Goal: Task Accomplishment & Management: Use online tool/utility

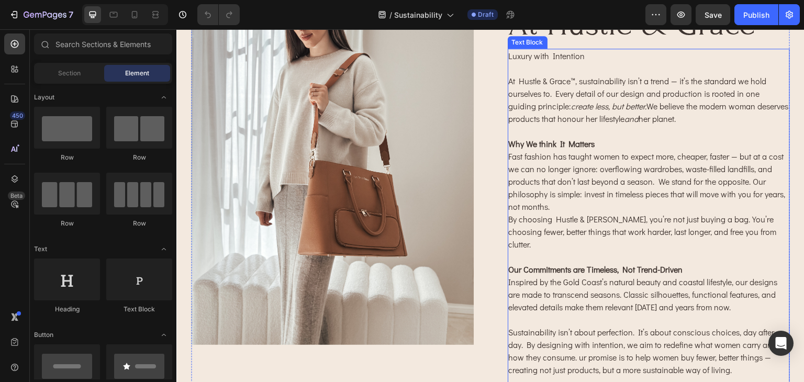
scroll to position [157, 0]
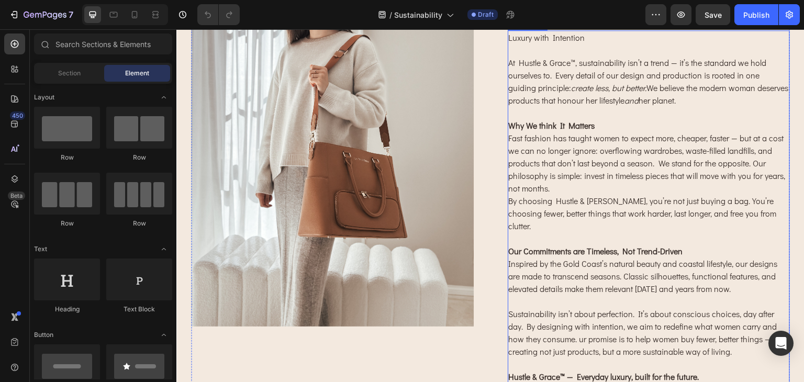
click at [719, 176] on p "Fast fashion has taught women to expect more, cheaper, faster — but at a cost w…" at bounding box center [649, 163] width 281 height 63
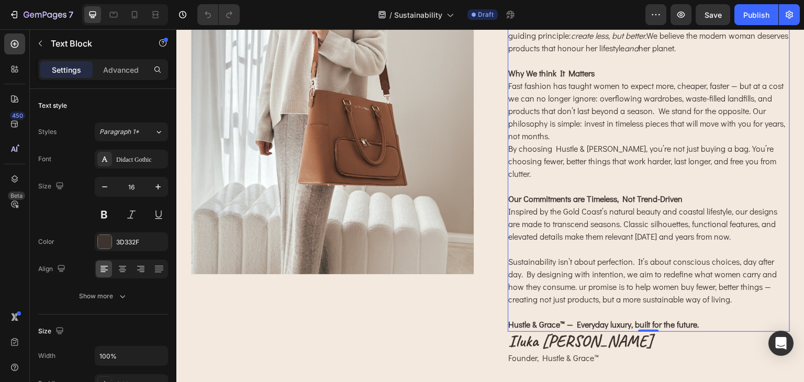
scroll to position [262, 0]
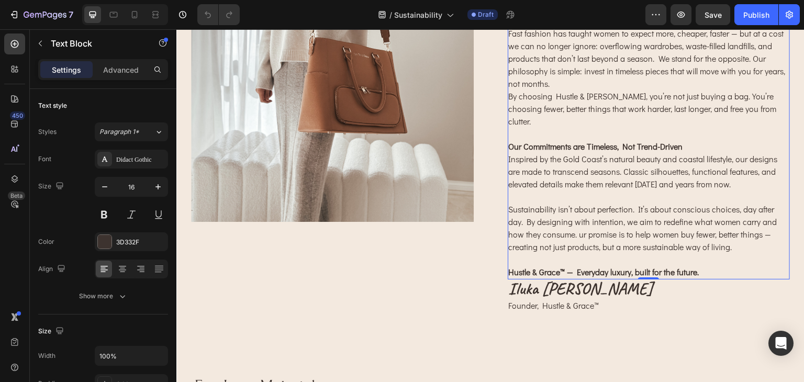
click at [574, 225] on p "Sustainability isn’t about perfection. It’s about conscious choices, day after …" at bounding box center [649, 228] width 281 height 50
click at [603, 221] on p "Sustainability isn’t about perfection. It’s about conscious choices, day after …" at bounding box center [649, 228] width 281 height 50
click at [578, 225] on p "Sustainability isn’t about perfection. It’s about conscious choices, day after …" at bounding box center [649, 228] width 281 height 50
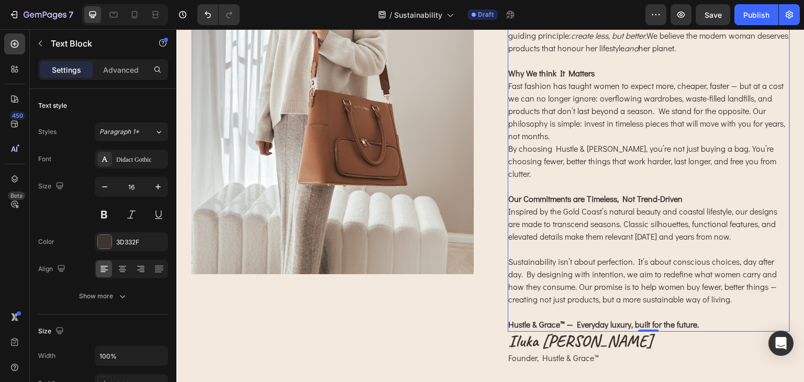
scroll to position [157, 0]
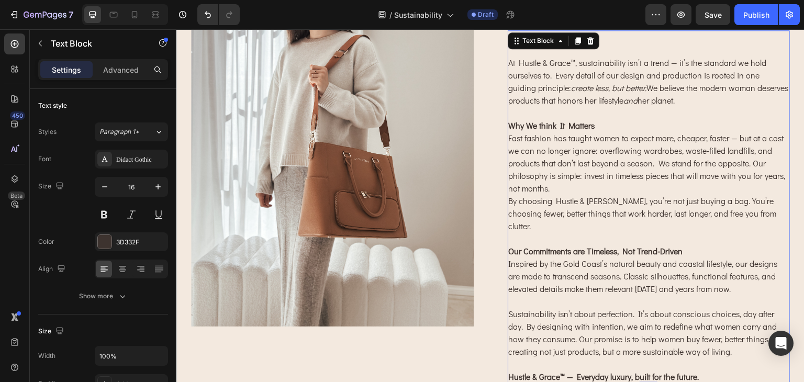
click at [625, 117] on p "Rich Text Editor. Editing area: main" at bounding box center [649, 113] width 281 height 13
click at [605, 103] on p "At Hustle & Grace™, sustainability isn’t a trend — it’s the standard we hold ou…" at bounding box center [649, 82] width 281 height 50
click at [603, 101] on p "At Hustle & Grace™, sustainability isn’t a trend — it’s the standard we hold ou…" at bounding box center [649, 82] width 281 height 50
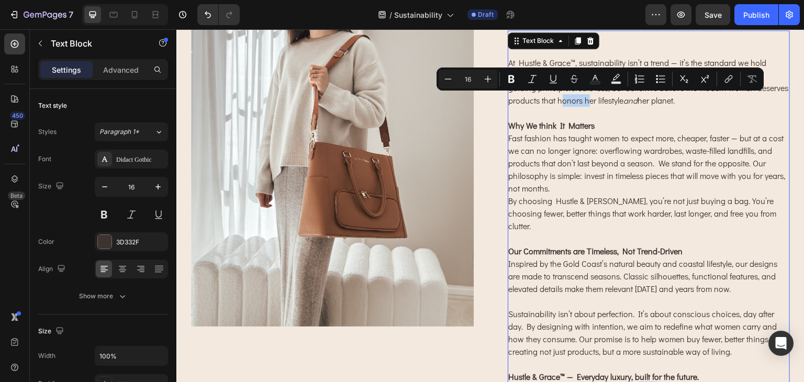
drag, startPoint x: 603, startPoint y: 101, endPoint x: 594, endPoint y: 100, distance: 8.9
click at [594, 100] on p "At Hustle & Grace™, sustainability isn’t a trend — it’s the standard we hold ou…" at bounding box center [649, 82] width 281 height 50
click at [590, 111] on p "Rich Text Editor. Editing area: main" at bounding box center [649, 113] width 281 height 13
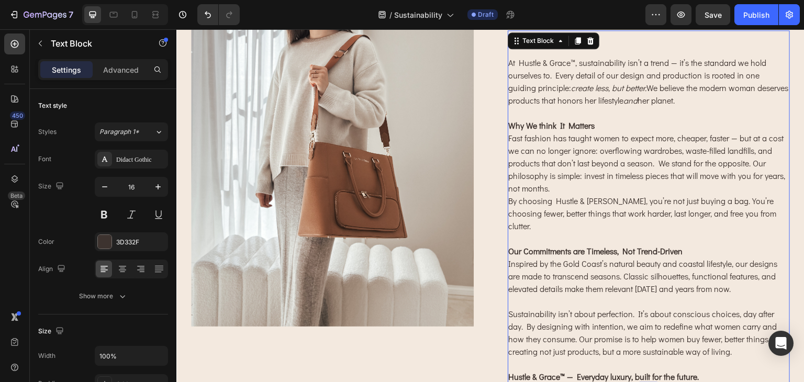
click at [611, 103] on p "At Hustle & Grace™, sustainability isn’t a trend — it’s the standard we hold ou…" at bounding box center [649, 82] width 281 height 50
click at [606, 121] on p "Why We think It Matters" at bounding box center [649, 125] width 281 height 13
click at [624, 144] on p "Fast fashion has taught women to expect more, cheaper, faster — but at a cost w…" at bounding box center [649, 163] width 281 height 63
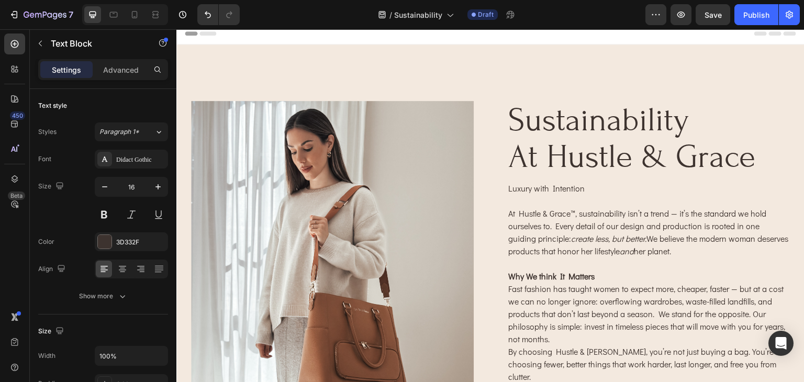
scroll to position [0, 0]
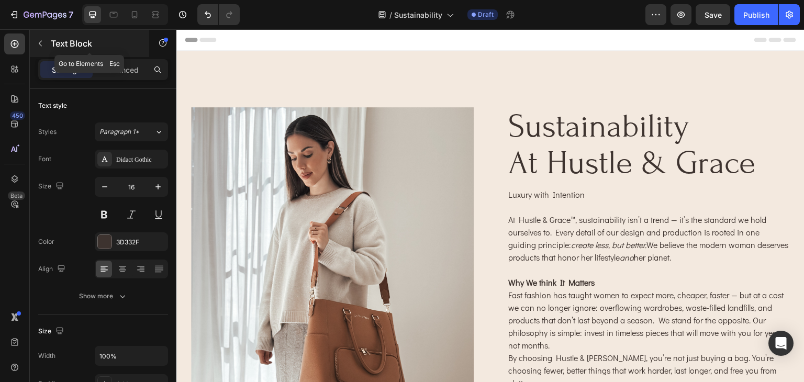
click at [44, 48] on button "button" at bounding box center [40, 43] width 17 height 17
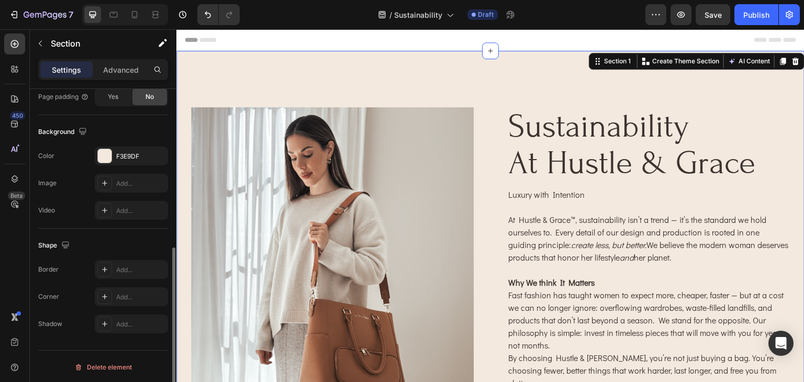
scroll to position [315, 0]
click at [126, 72] on p "Advanced" at bounding box center [121, 69] width 36 height 11
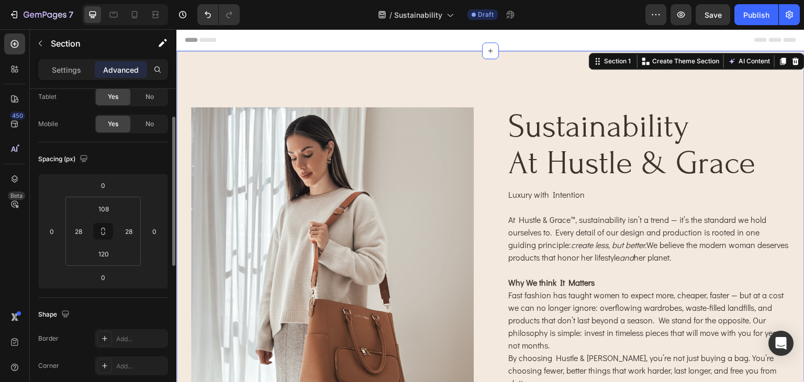
scroll to position [0, 0]
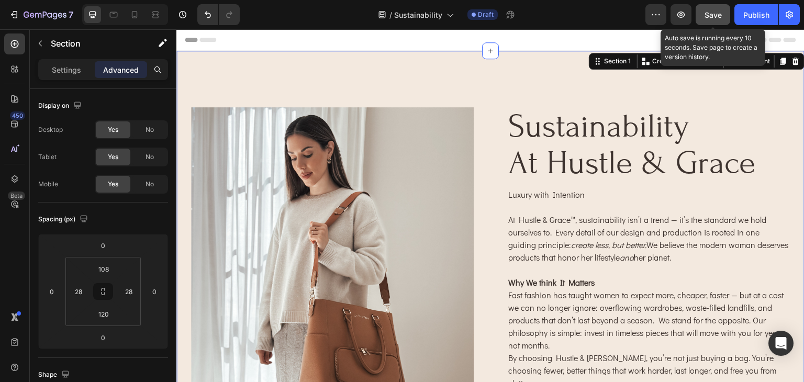
click at [710, 19] on div "Save" at bounding box center [712, 14] width 17 height 11
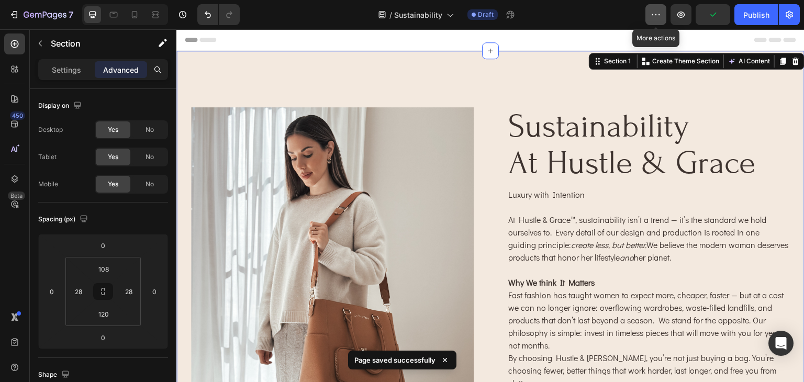
click at [650, 15] on button "button" at bounding box center [655, 14] width 21 height 21
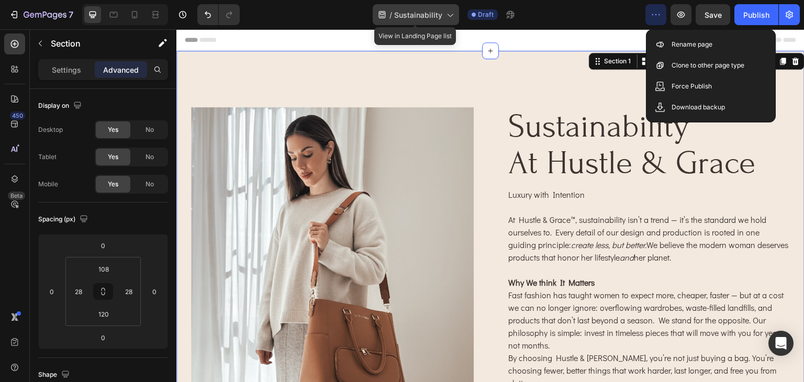
click at [438, 13] on span "Sustainability" at bounding box center [418, 14] width 48 height 11
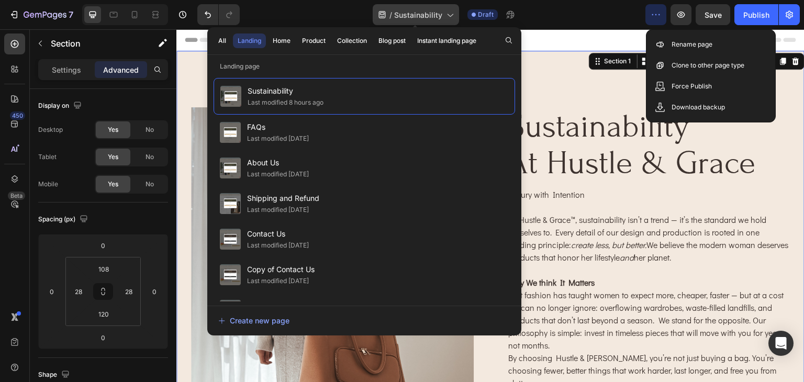
click at [425, 14] on span "Sustainability" at bounding box center [418, 14] width 48 height 11
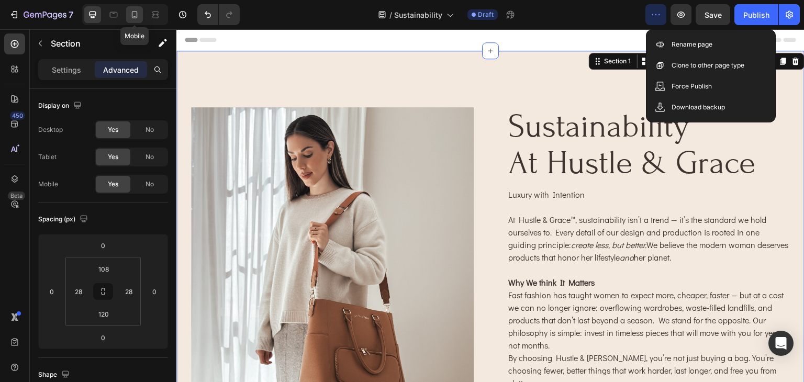
click at [132, 15] on icon at bounding box center [135, 14] width 6 height 7
type input "32"
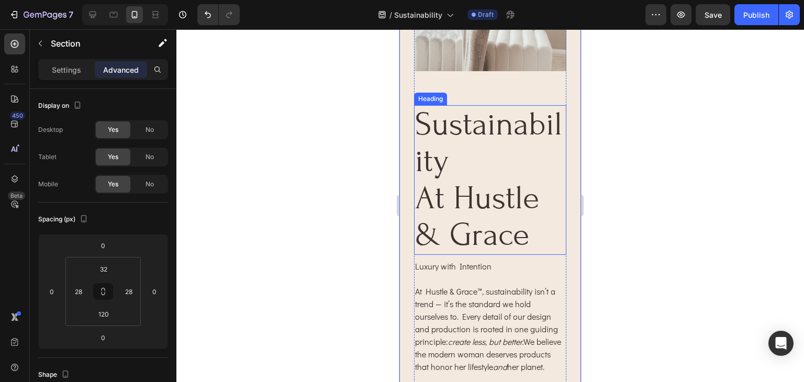
scroll to position [262, 0]
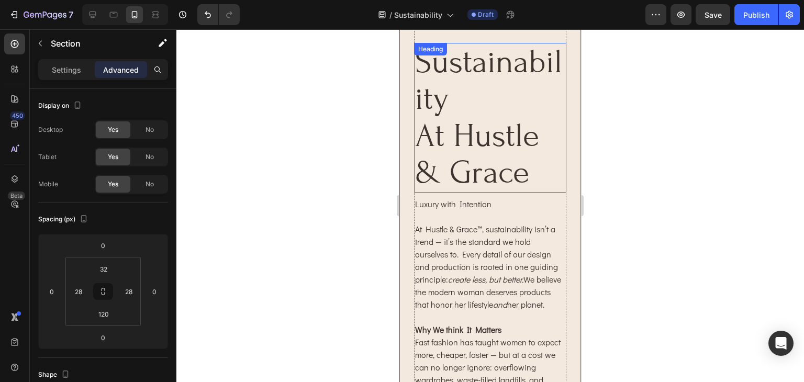
click at [484, 128] on h2 "sustainability at hustle & grace" at bounding box center [490, 118] width 152 height 150
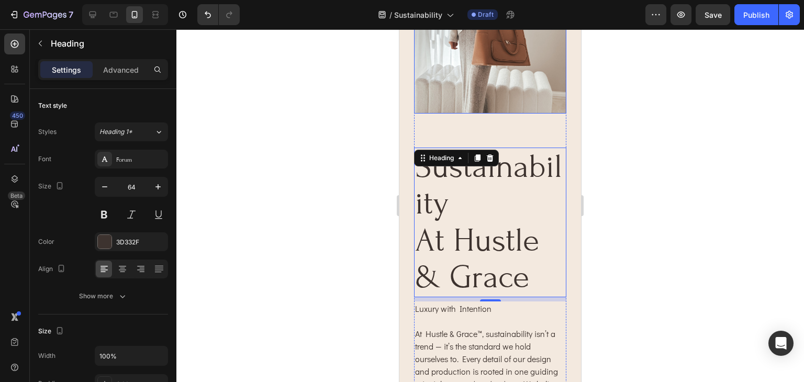
scroll to position [52, 0]
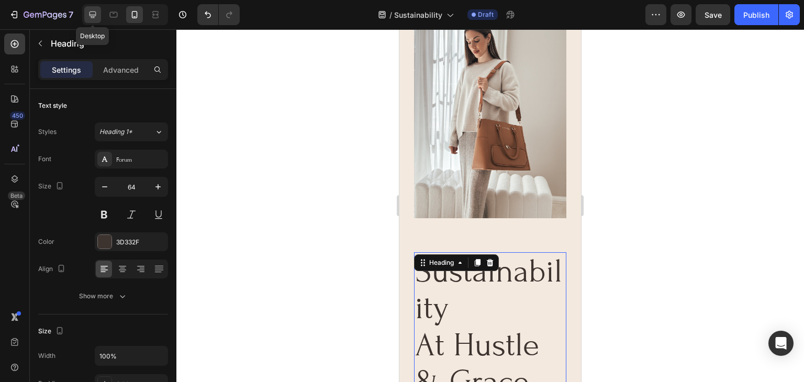
click at [93, 16] on icon at bounding box center [92, 15] width 7 height 7
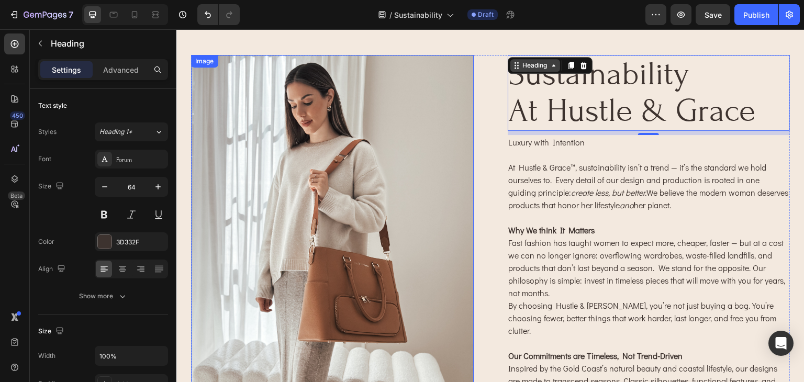
scroll to position [41, 0]
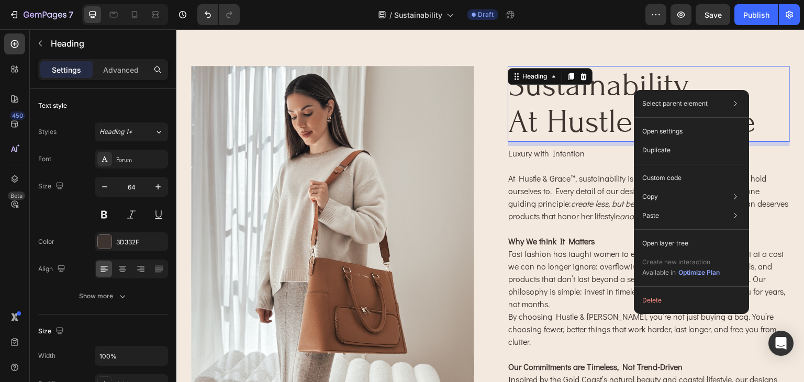
click at [709, 74] on h2 "sustainability at hustle & grace" at bounding box center [649, 104] width 283 height 76
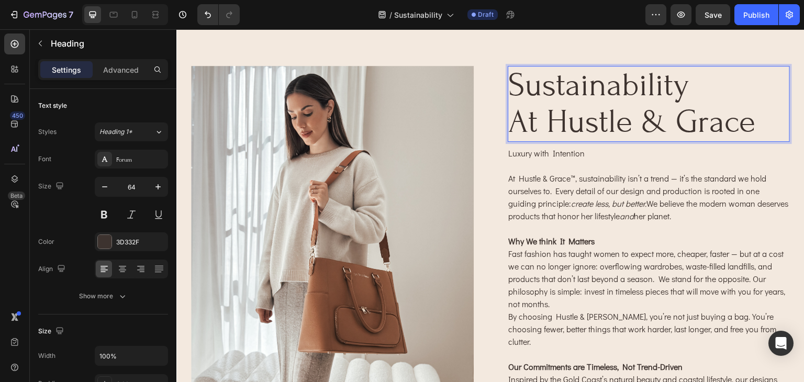
click at [577, 77] on p "sustainability at hustle & grace" at bounding box center [649, 104] width 281 height 74
click at [708, 107] on p "sustainability at hustle & grace" at bounding box center [649, 104] width 281 height 74
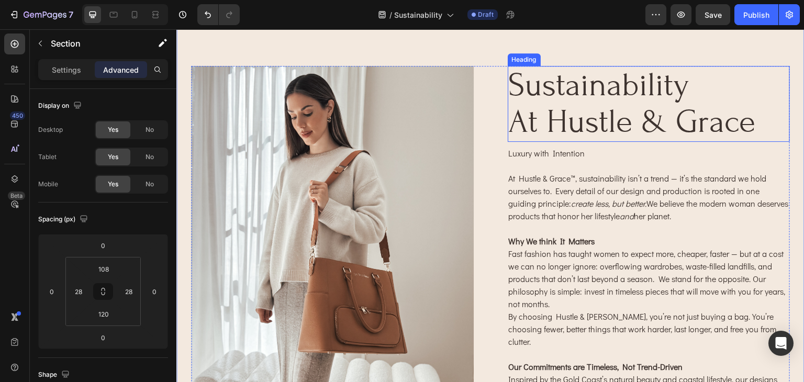
click at [752, 118] on p "sustainability at hustle & grace" at bounding box center [649, 104] width 281 height 74
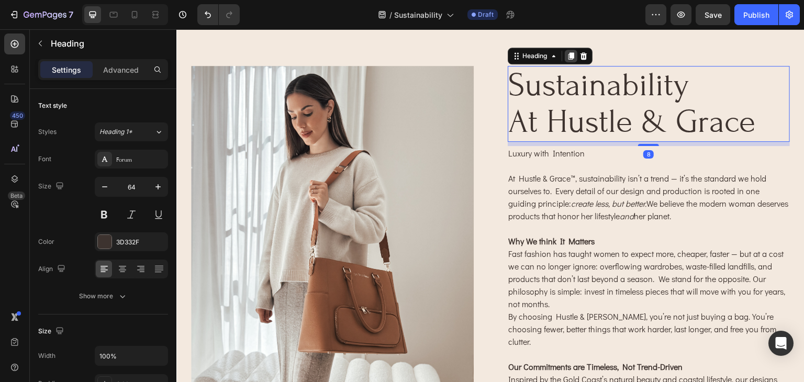
click at [568, 56] on icon at bounding box center [571, 55] width 6 height 7
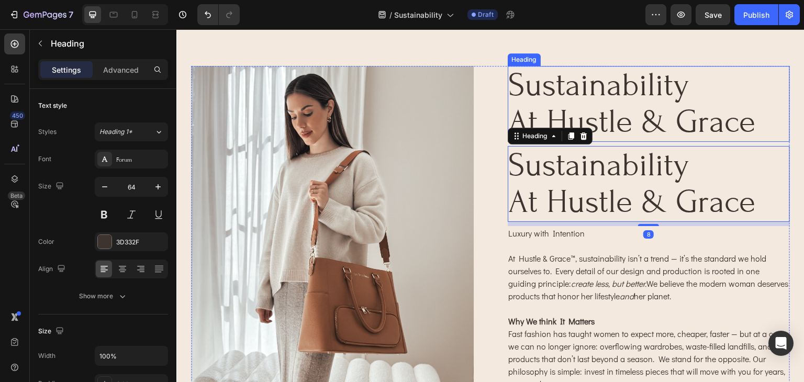
click at [696, 123] on p "sustainability at hustle & grace" at bounding box center [649, 104] width 281 height 74
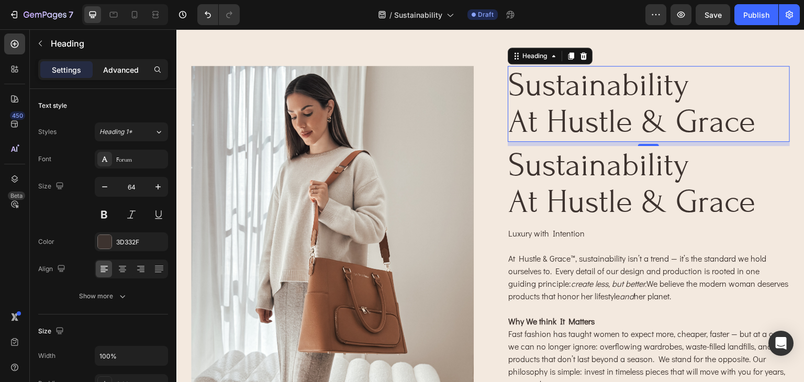
click at [128, 70] on p "Advanced" at bounding box center [121, 69] width 36 height 11
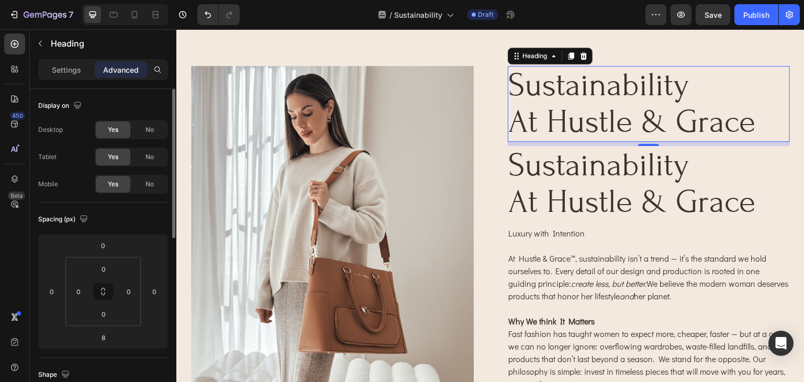
click at [109, 187] on span "Yes" at bounding box center [113, 184] width 10 height 9
click at [149, 184] on span "No" at bounding box center [149, 184] width 8 height 9
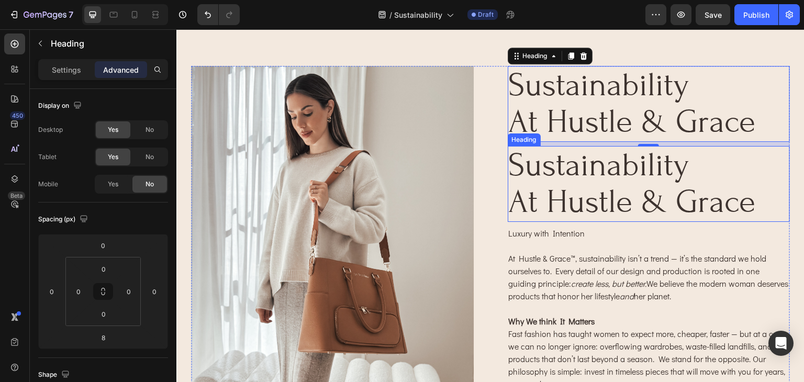
click at [590, 170] on h2 "sustainability at hustle & grace" at bounding box center [649, 184] width 283 height 76
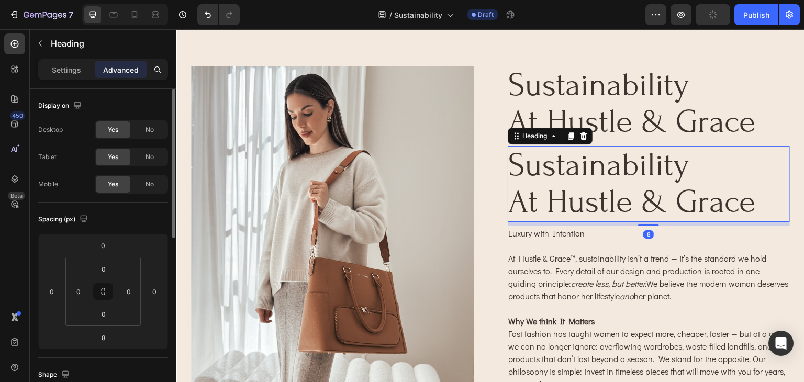
click at [109, 124] on div "Yes" at bounding box center [113, 129] width 35 height 17
click at [109, 156] on span "Yes" at bounding box center [113, 156] width 10 height 9
click at [117, 126] on span "Yes" at bounding box center [113, 129] width 10 height 9
click at [708, 175] on h2 "sustainability at hustle & grace" at bounding box center [649, 184] width 283 height 76
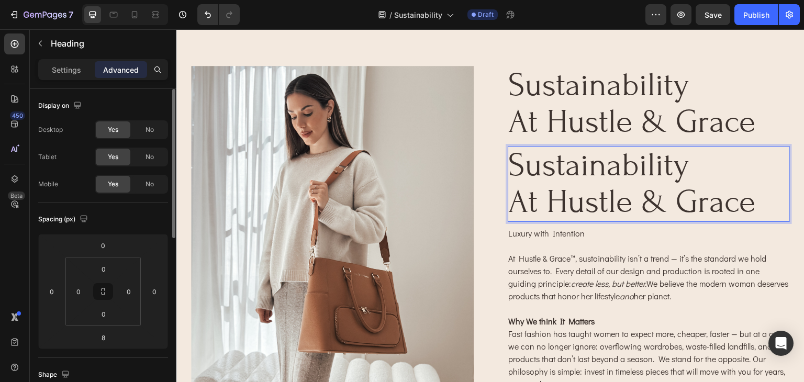
click at [111, 156] on span "Yes" at bounding box center [113, 156] width 10 height 9
click at [111, 155] on span "Yes" at bounding box center [113, 156] width 10 height 9
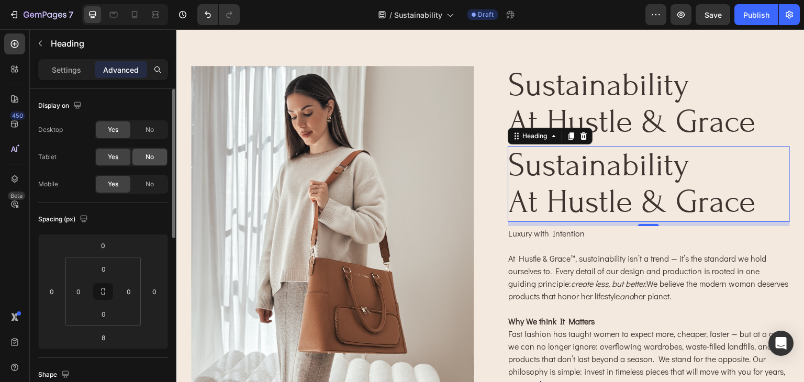
drag, startPoint x: 137, startPoint y: 160, endPoint x: 145, endPoint y: 160, distance: 8.4
click at [142, 160] on div "No" at bounding box center [149, 157] width 35 height 17
click at [145, 160] on span "No" at bounding box center [149, 156] width 8 height 9
click at [147, 138] on div "Yes No" at bounding box center [131, 129] width 73 height 19
click at [147, 135] on div "No" at bounding box center [149, 129] width 35 height 17
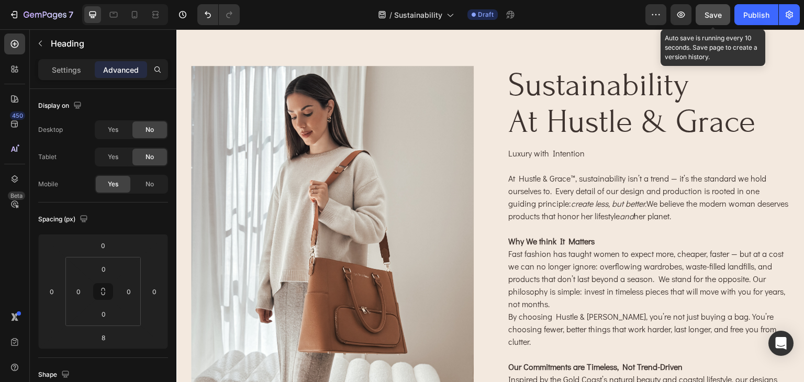
click at [718, 14] on span "Save" at bounding box center [712, 14] width 17 height 9
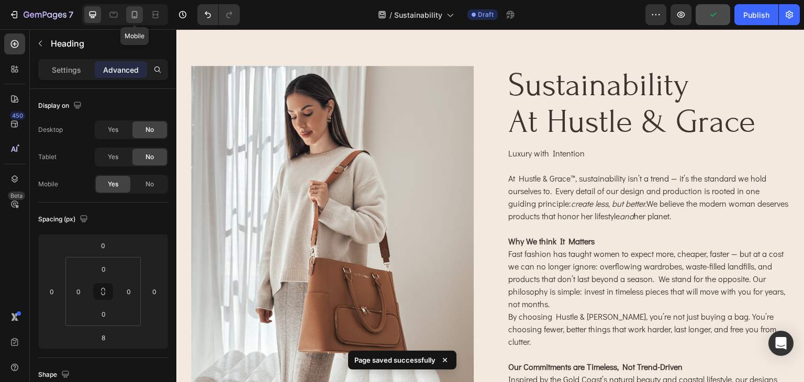
click at [136, 12] on icon at bounding box center [135, 14] width 6 height 7
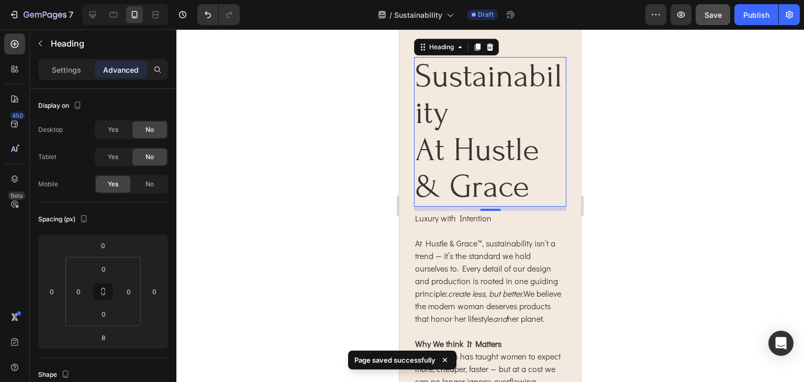
scroll to position [124, 0]
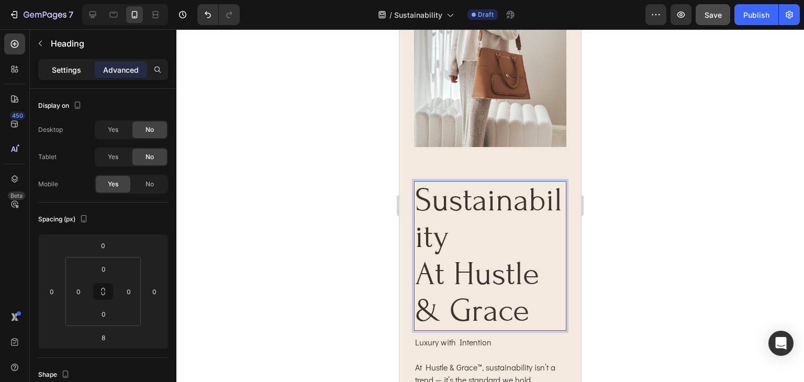
click at [62, 68] on p "Settings" at bounding box center [66, 69] width 29 height 11
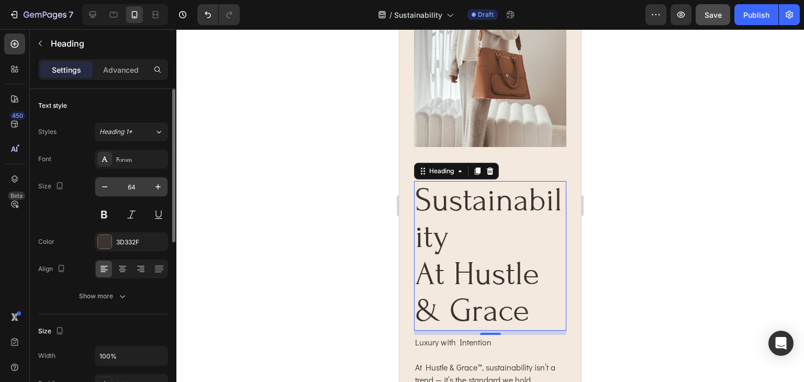
click at [137, 189] on input "64" at bounding box center [131, 186] width 35 height 19
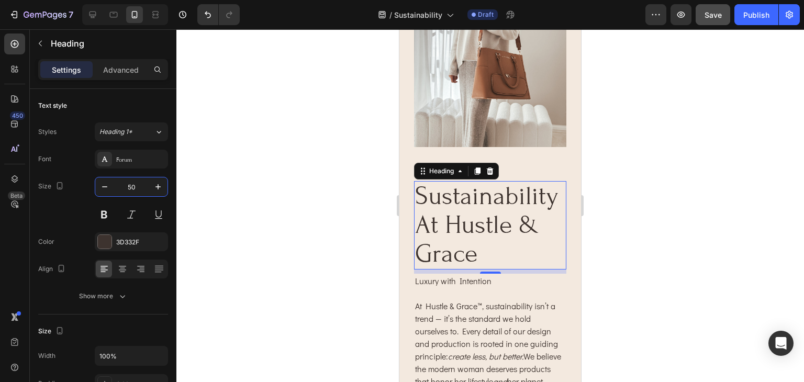
type input "50"
click at [693, 251] on div at bounding box center [490, 205] width 628 height 353
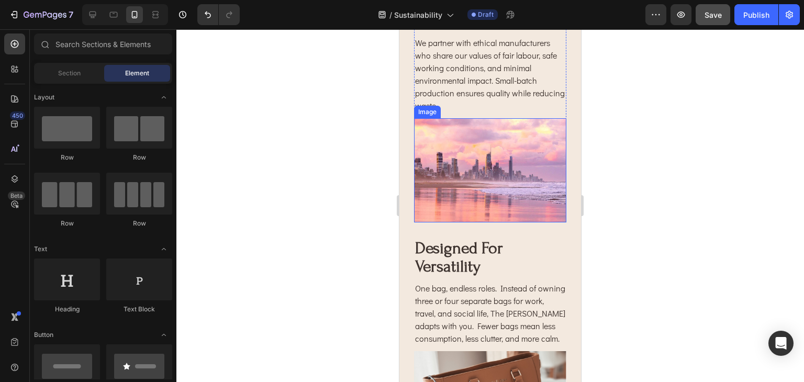
scroll to position [1275, 0]
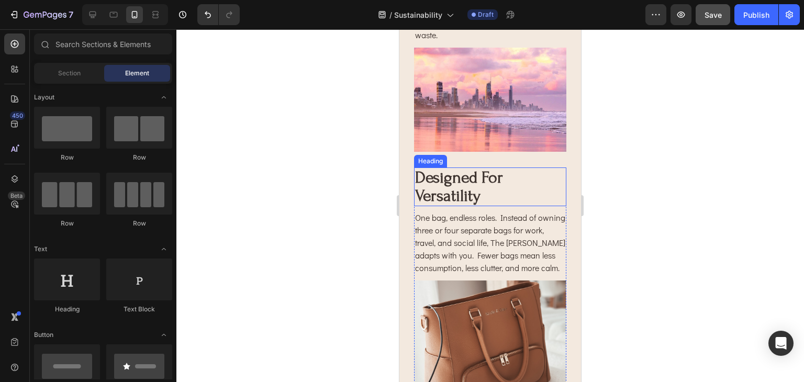
click at [455, 205] on strong "designed for versatility" at bounding box center [459, 186] width 88 height 37
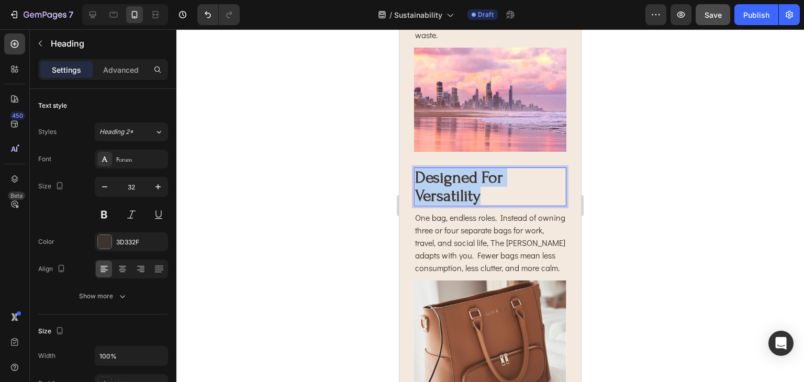
drag, startPoint x: 488, startPoint y: 253, endPoint x: 419, endPoint y: 239, distance: 70.5
click at [419, 205] on p "designed for versatility" at bounding box center [490, 187] width 150 height 37
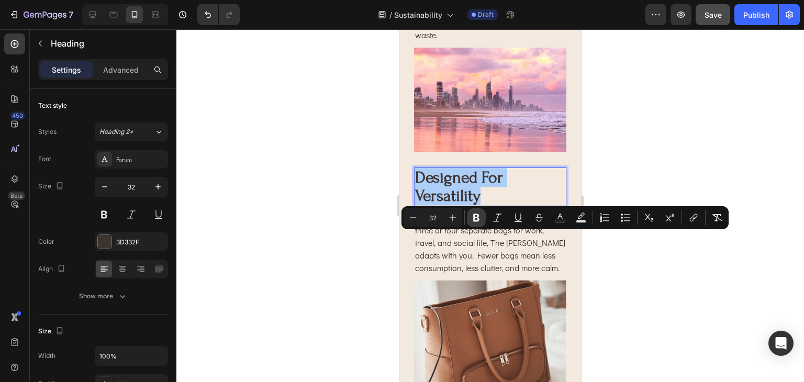
click at [475, 218] on icon "Editor contextual toolbar" at bounding box center [476, 217] width 10 height 10
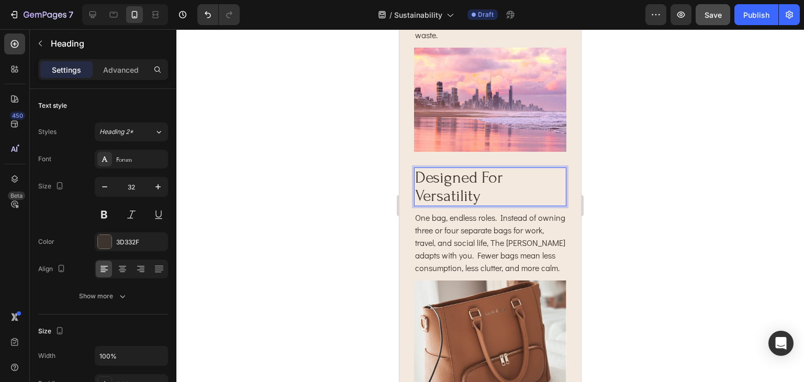
drag, startPoint x: 594, startPoint y: 275, endPoint x: 715, endPoint y: 278, distance: 122.0
click at [594, 275] on div at bounding box center [490, 205] width 628 height 353
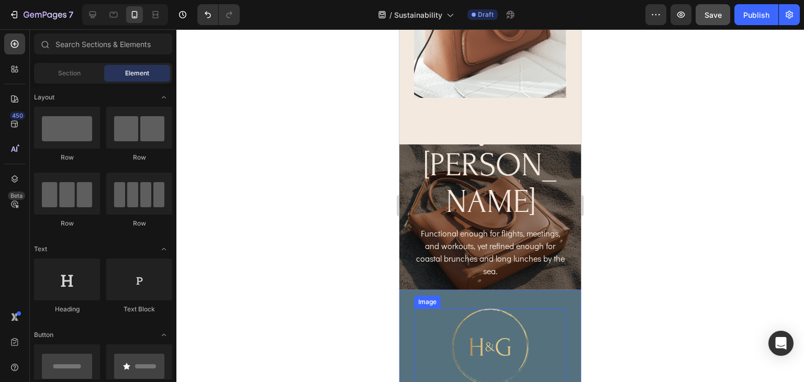
scroll to position [1694, 0]
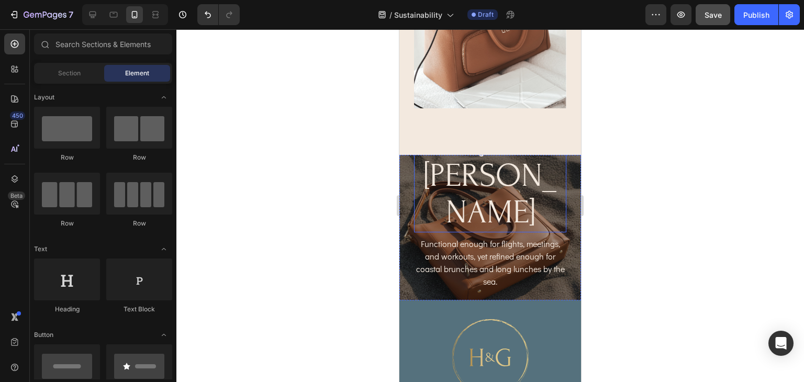
click at [510, 194] on h2 "carry with [PERSON_NAME]" at bounding box center [490, 176] width 152 height 113
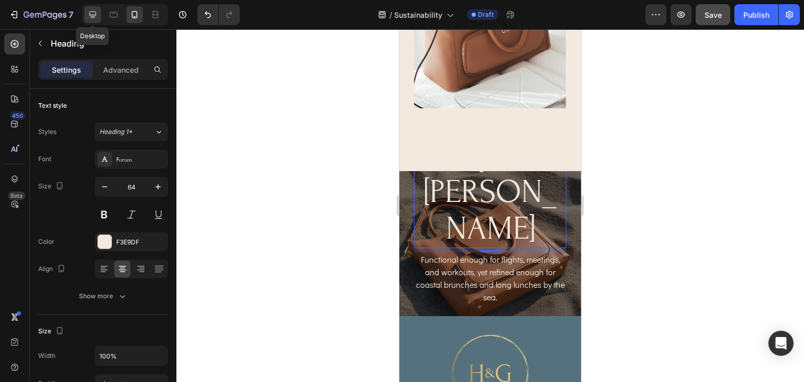
click at [96, 17] on icon at bounding box center [92, 14] width 10 height 10
type input "598"
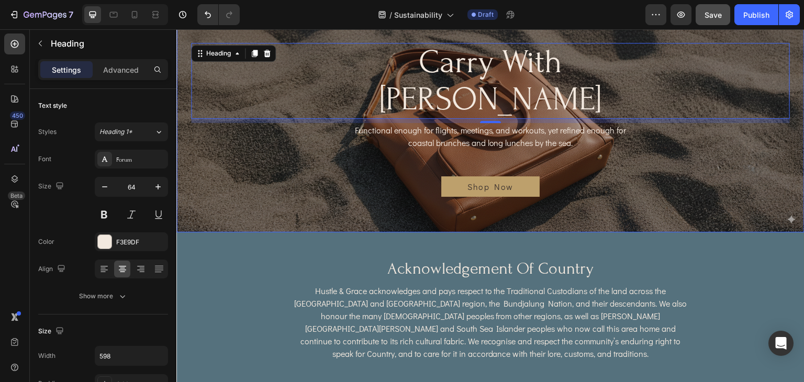
scroll to position [1495, 0]
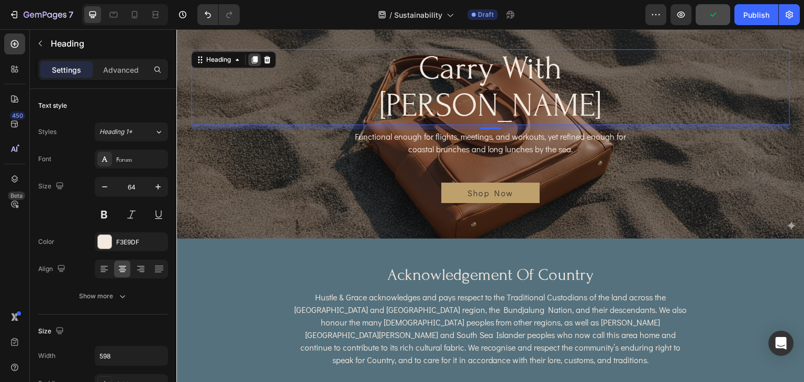
click at [254, 64] on icon at bounding box center [255, 60] width 6 height 7
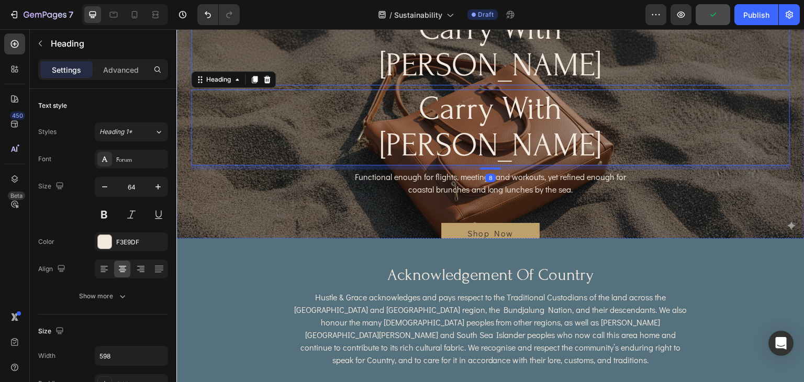
click at [537, 66] on h2 "carry with [PERSON_NAME]" at bounding box center [490, 47] width 313 height 76
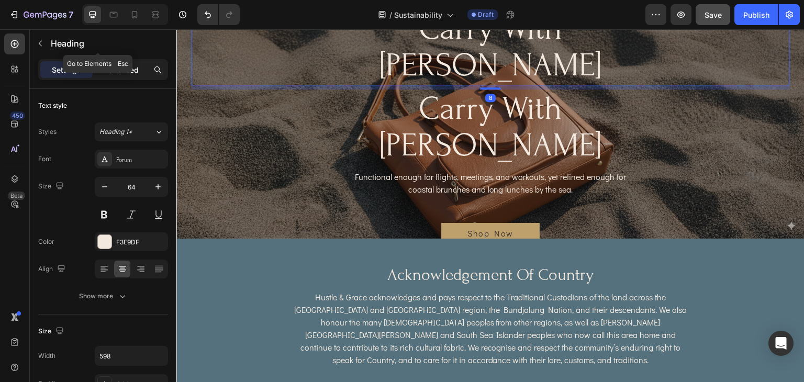
click at [123, 76] on div "Advanced" at bounding box center [121, 69] width 52 height 17
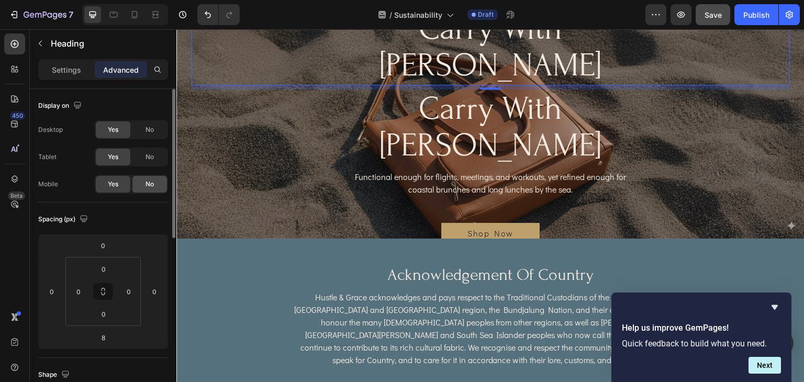
click at [144, 187] on div "No" at bounding box center [149, 184] width 35 height 17
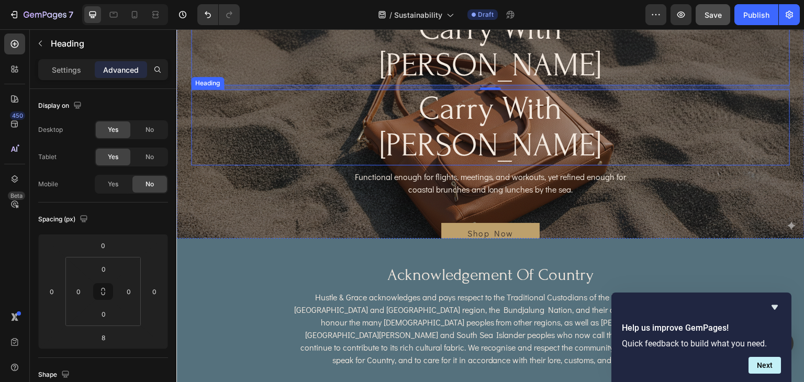
click at [352, 108] on h2 "carry with [PERSON_NAME]" at bounding box center [490, 127] width 313 height 76
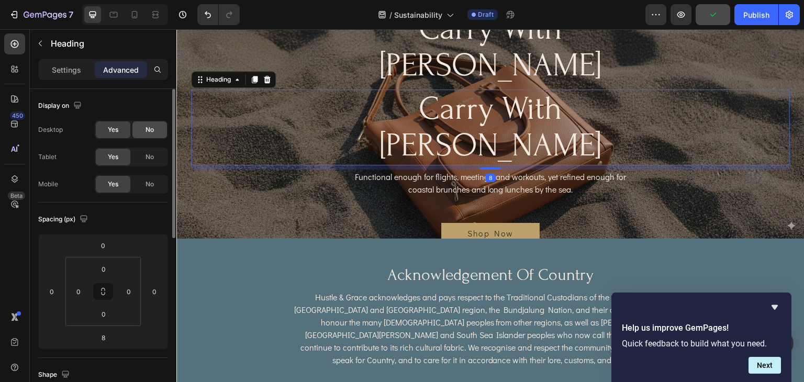
click at [136, 128] on div "No" at bounding box center [149, 129] width 35 height 17
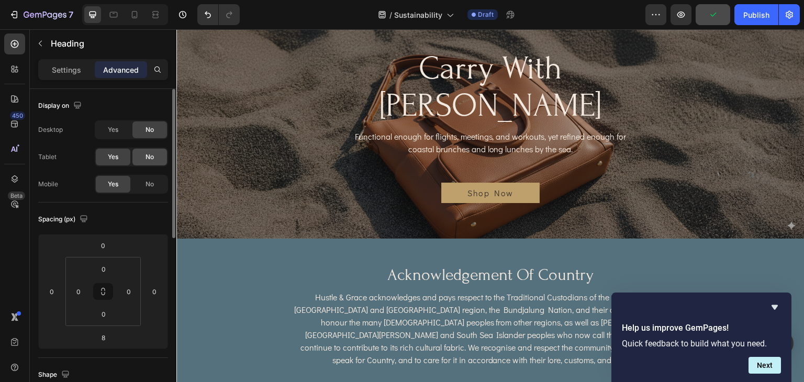
click at [143, 155] on div "No" at bounding box center [149, 157] width 35 height 17
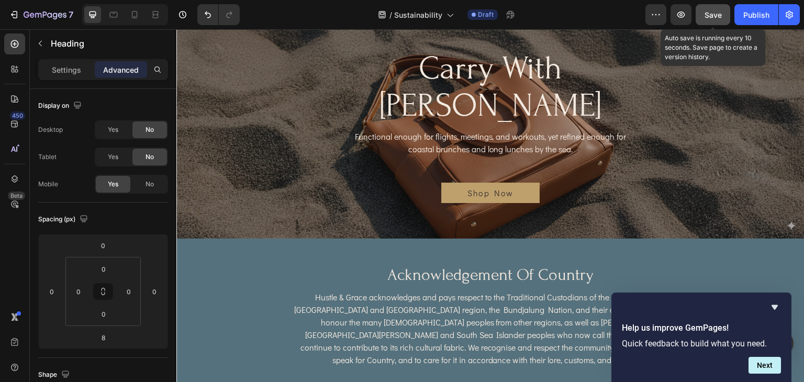
click at [704, 14] on span "Save" at bounding box center [712, 14] width 17 height 9
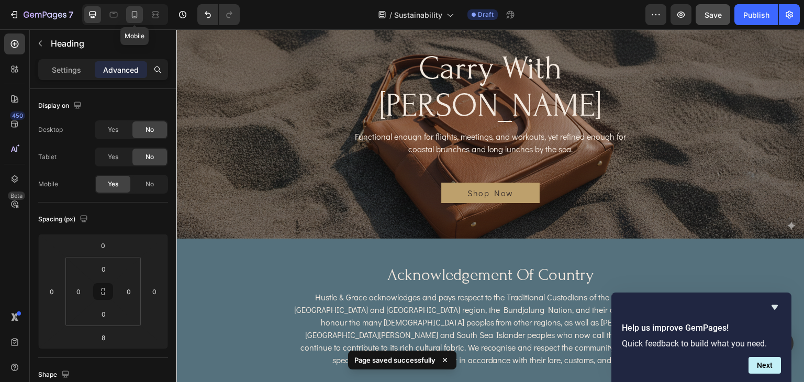
click at [135, 15] on icon at bounding box center [134, 14] width 10 height 10
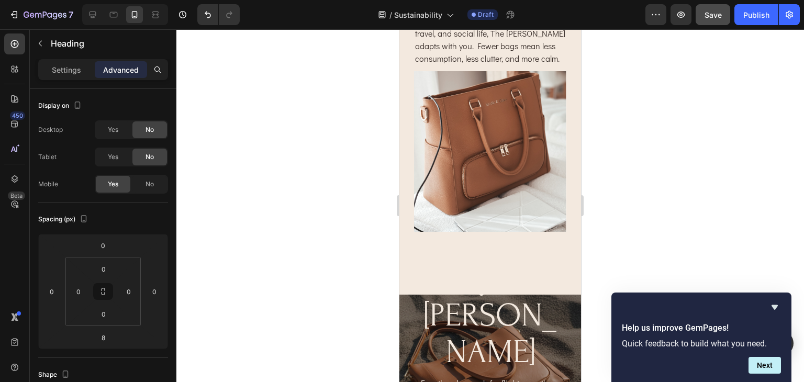
scroll to position [1508, 0]
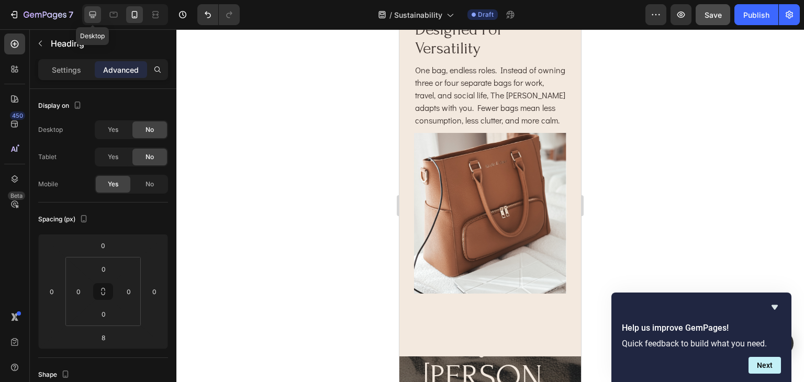
click at [94, 13] on icon at bounding box center [92, 14] width 10 height 10
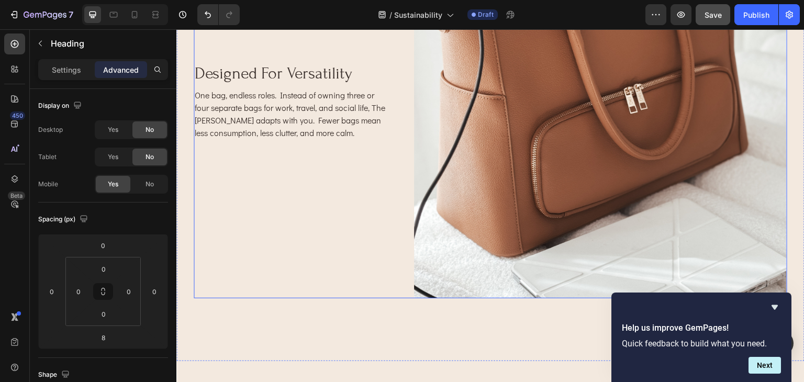
scroll to position [1376, 0]
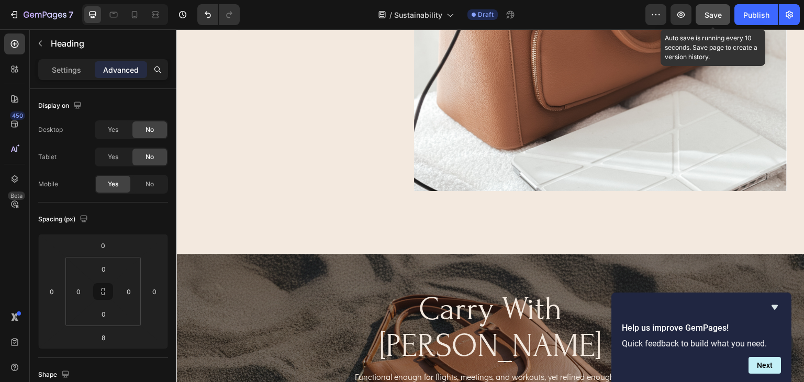
click at [700, 18] on button "Save" at bounding box center [713, 14] width 35 height 21
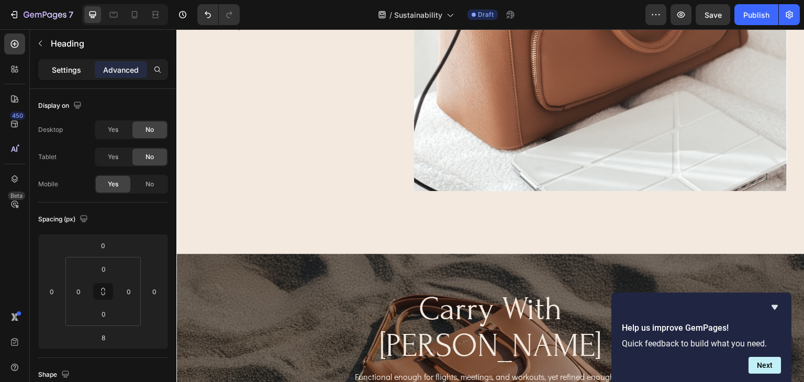
click at [55, 71] on p "Settings" at bounding box center [66, 69] width 29 height 11
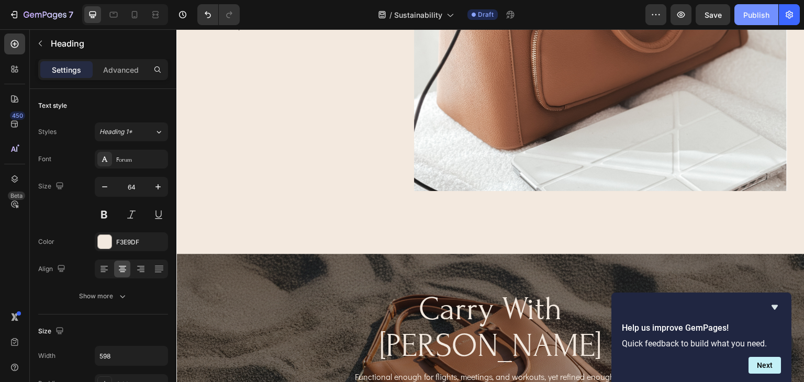
click at [759, 14] on div "Publish" at bounding box center [756, 14] width 26 height 11
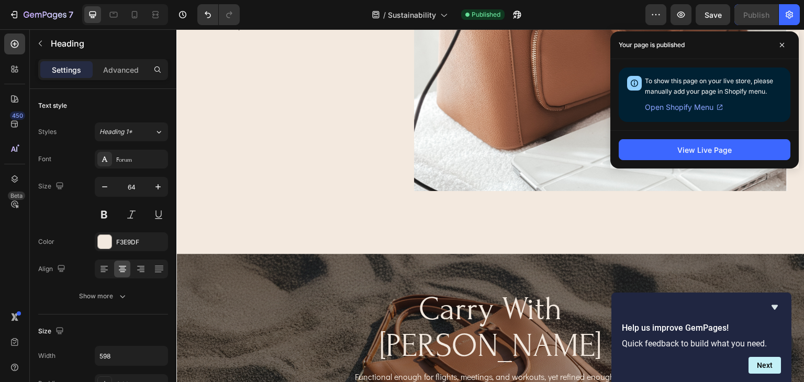
click at [681, 109] on span "Open Shopify Menu" at bounding box center [679, 107] width 69 height 13
